Goal: Find specific page/section: Find specific page/section

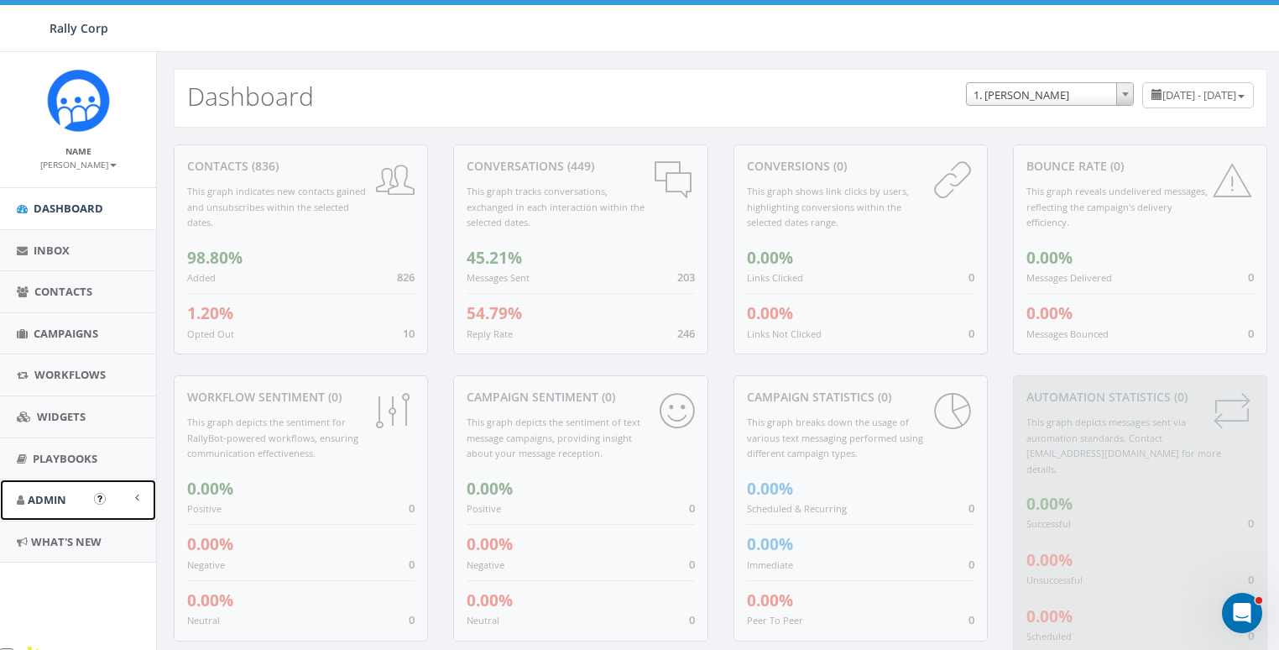
click at [42, 482] on link "Admin" at bounding box center [78, 499] width 156 height 41
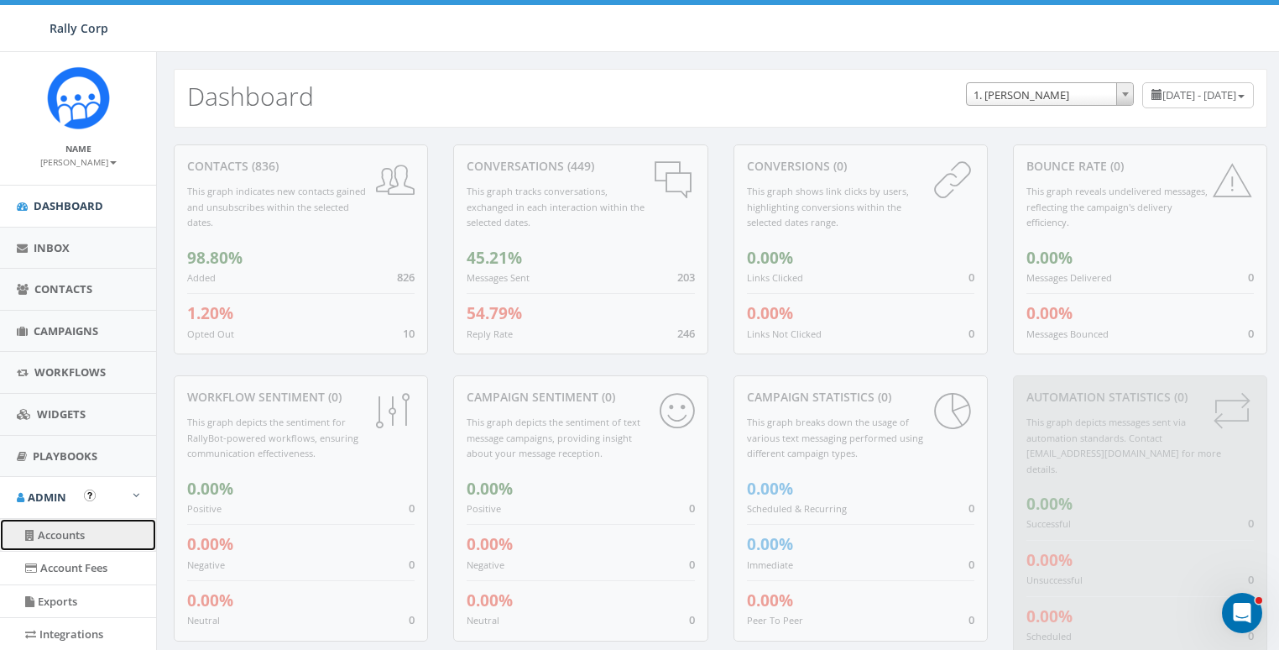
click at [60, 525] on link "Accounts" at bounding box center [78, 535] width 156 height 33
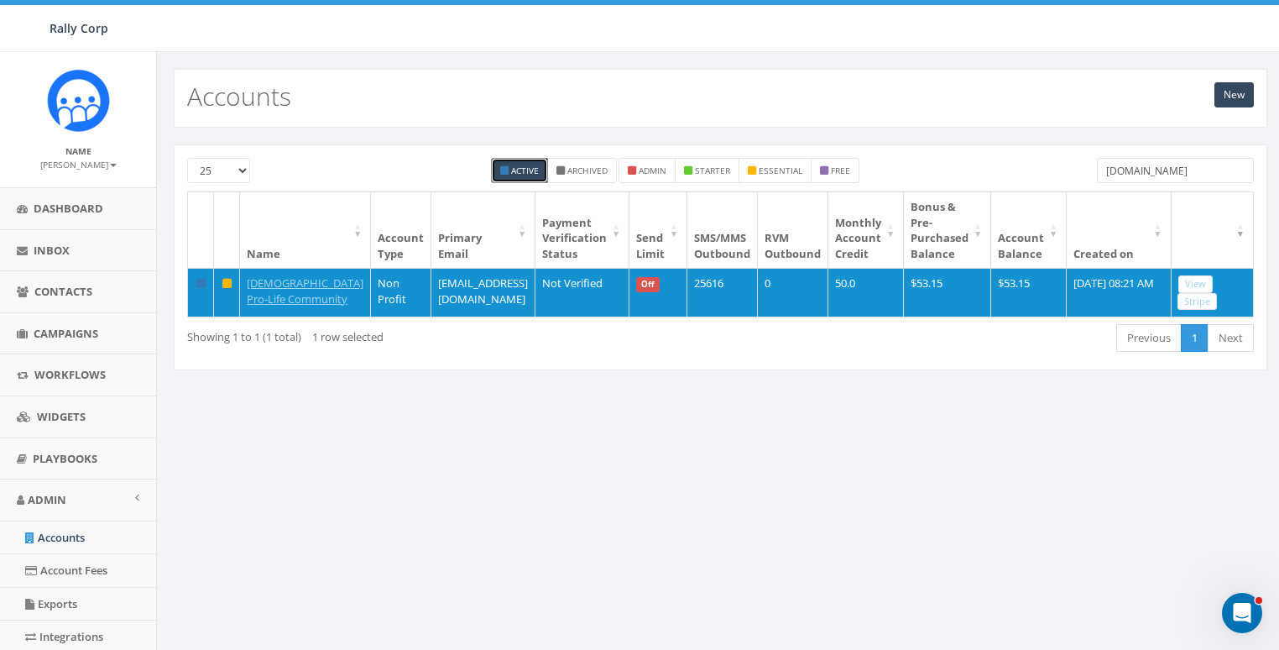
click at [1137, 158] on input "[DOMAIN_NAME]" at bounding box center [1175, 170] width 157 height 25
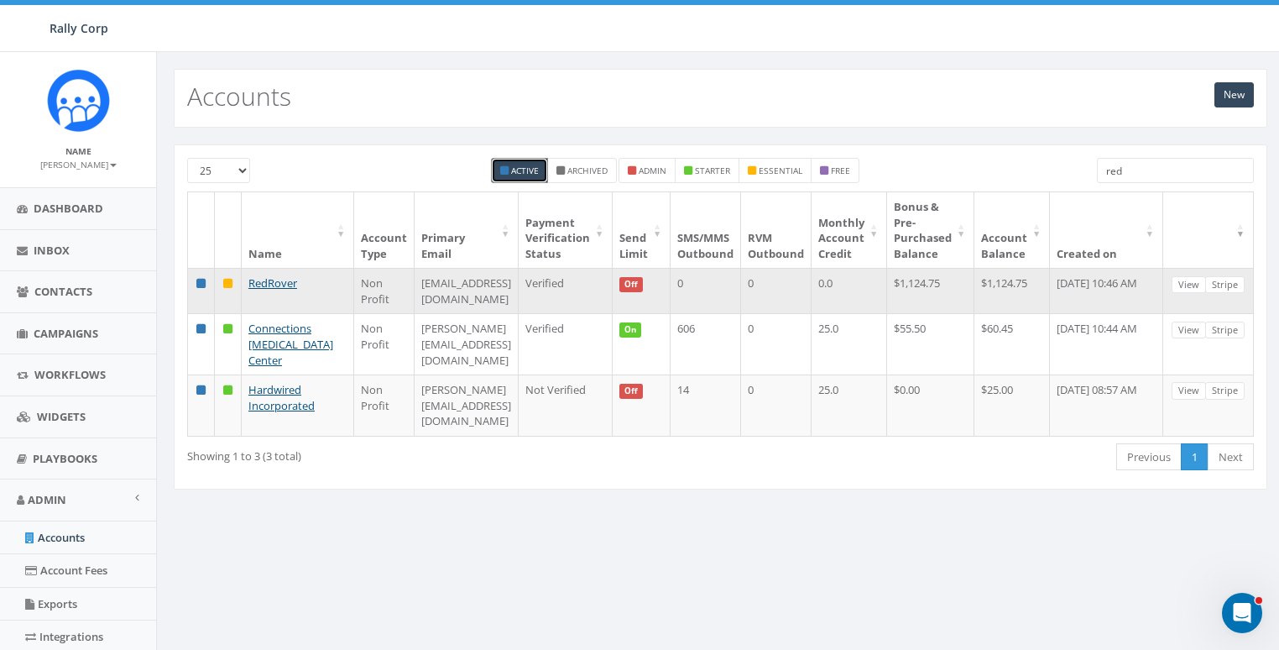
type input "red"
click at [425, 285] on td "[EMAIL_ADDRESS][DOMAIN_NAME]" at bounding box center [467, 290] width 104 height 45
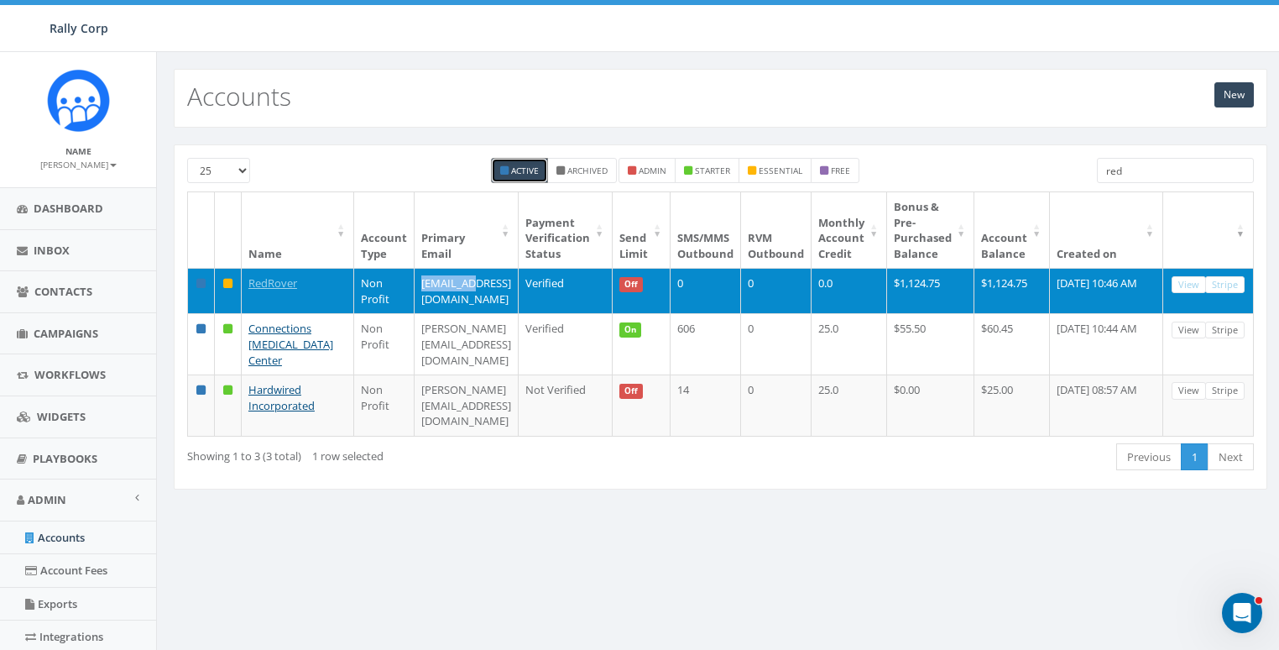
click at [425, 285] on td "[EMAIL_ADDRESS][DOMAIN_NAME]" at bounding box center [467, 290] width 104 height 45
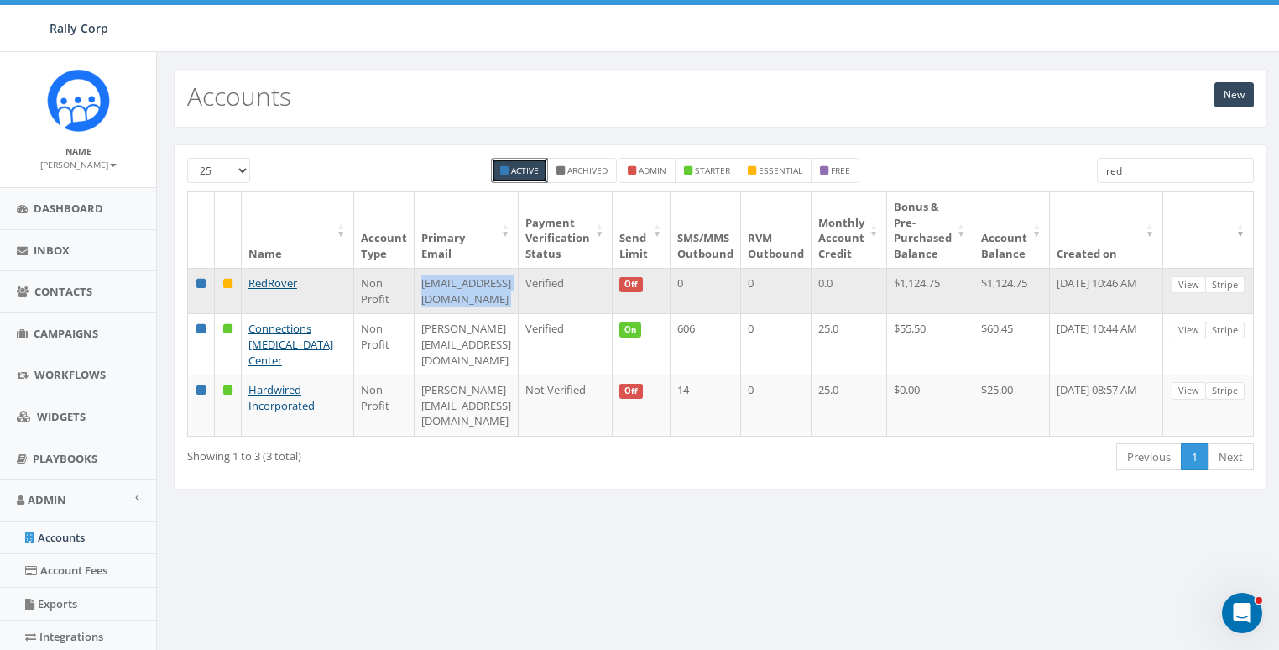
click at [425, 285] on td "[EMAIL_ADDRESS][DOMAIN_NAME]" at bounding box center [467, 290] width 104 height 45
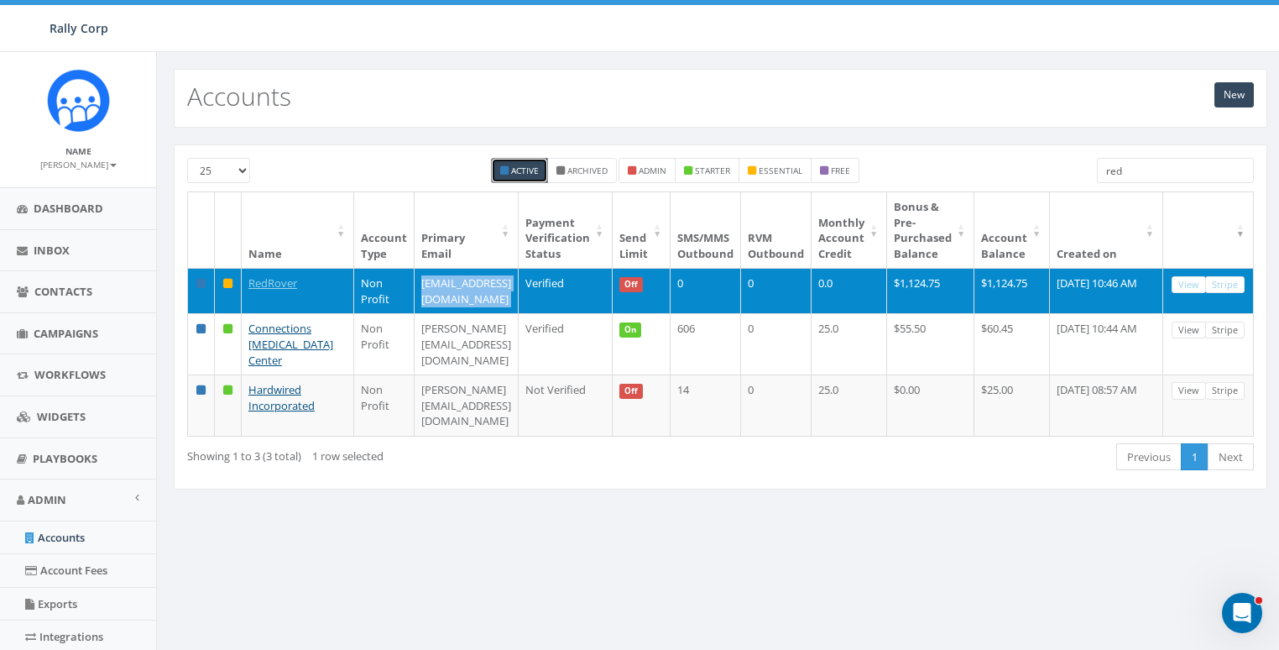
copy td "[EMAIL_ADDRESS][DOMAIN_NAME]"
click at [285, 284] on link "RedRover" at bounding box center [272, 282] width 49 height 15
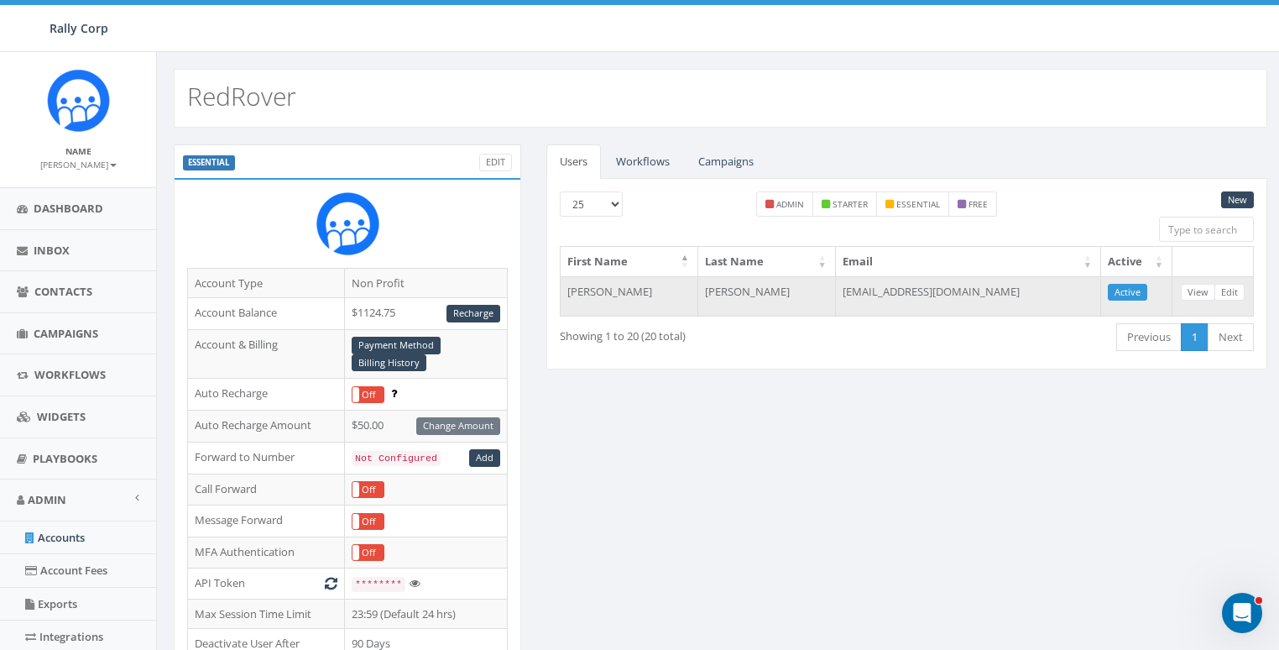
click at [739, 292] on td "Bialecki" at bounding box center [767, 296] width 138 height 40
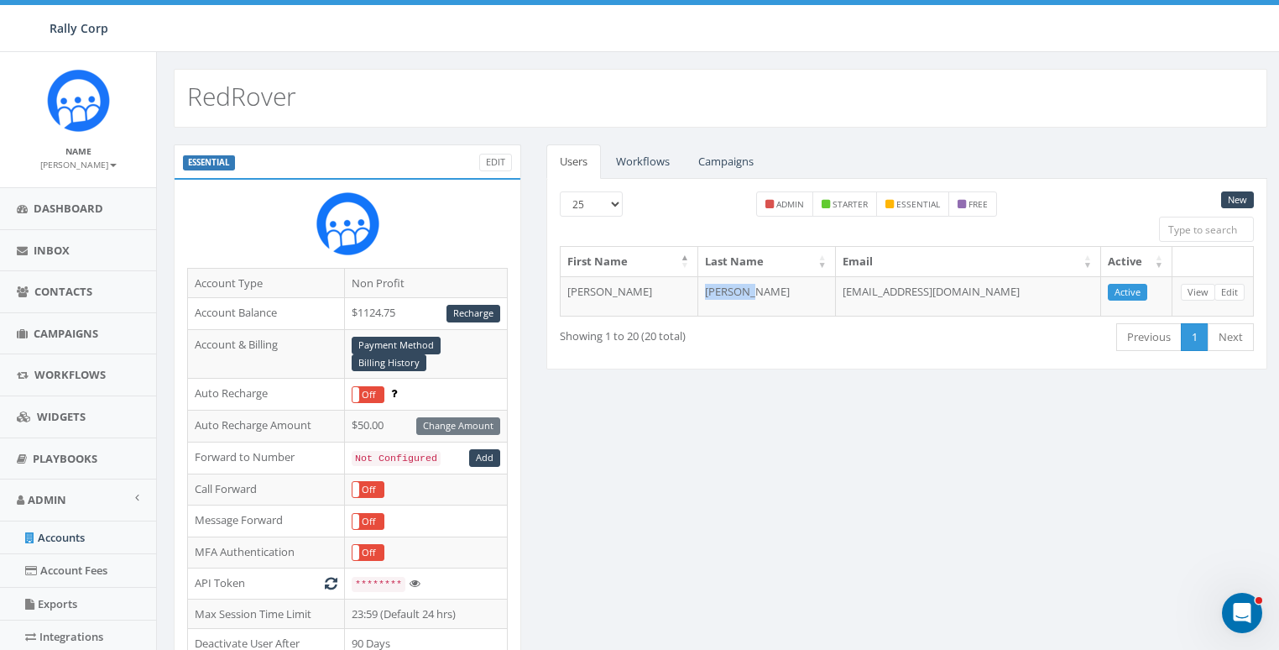
copy td "Bialecki"
